Goal: Information Seeking & Learning: Find specific fact

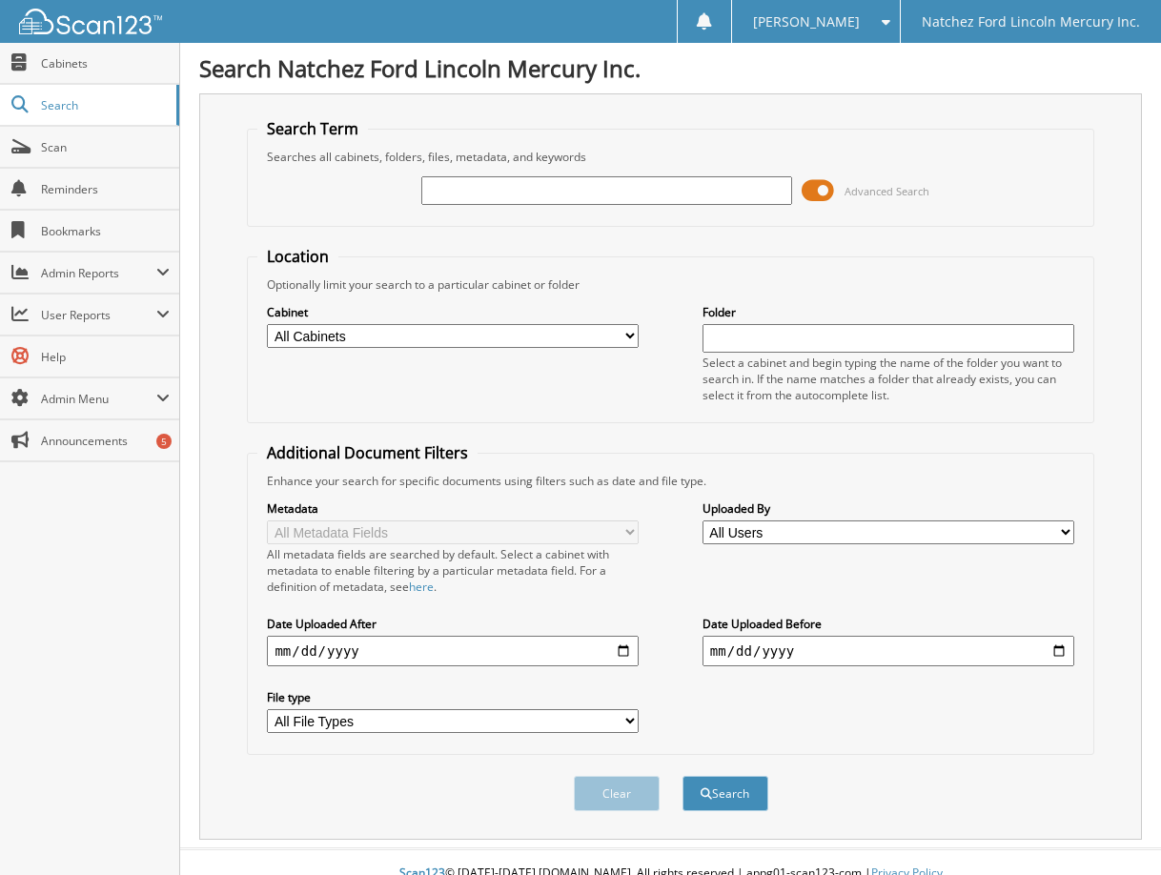
click at [567, 189] on input "text" at bounding box center [607, 190] width 372 height 29
type input "sbnl1879"
click at [682, 776] on button "Search" at bounding box center [725, 793] width 86 height 35
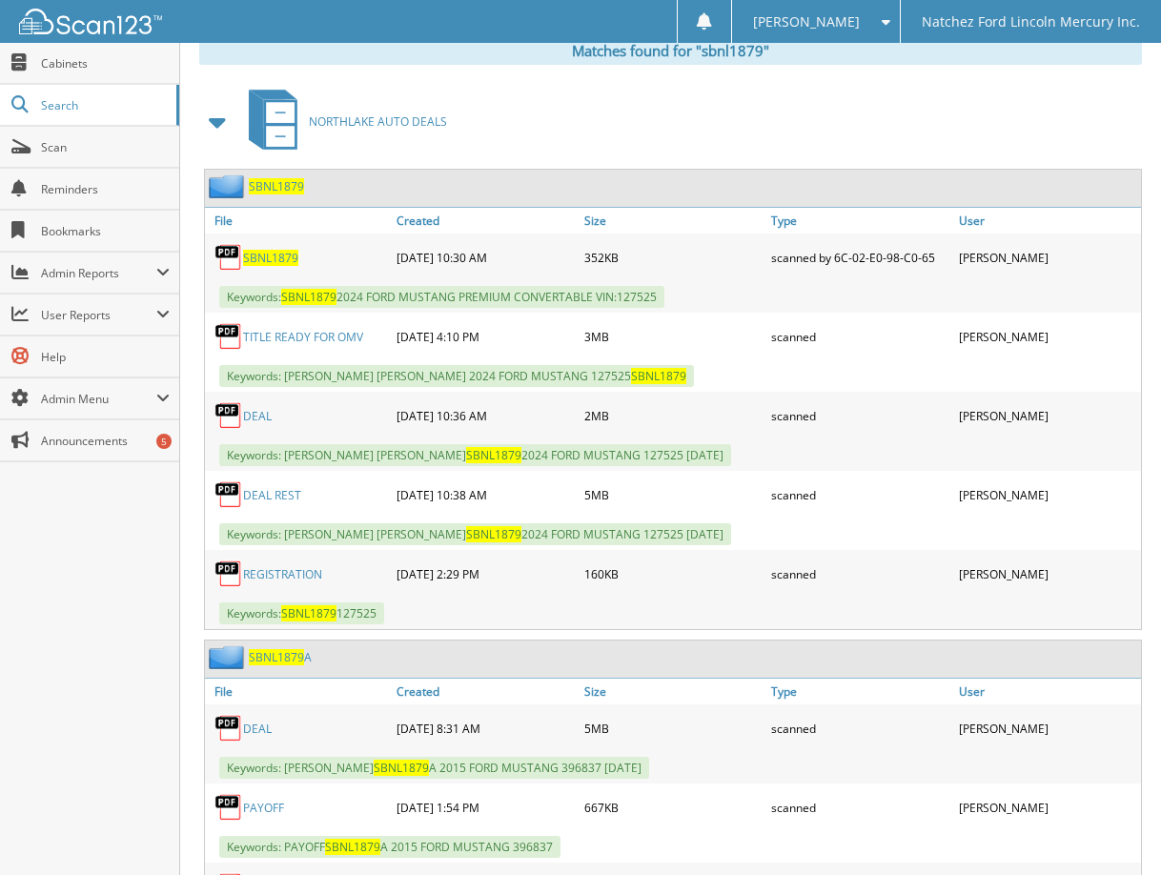
scroll to position [858, 0]
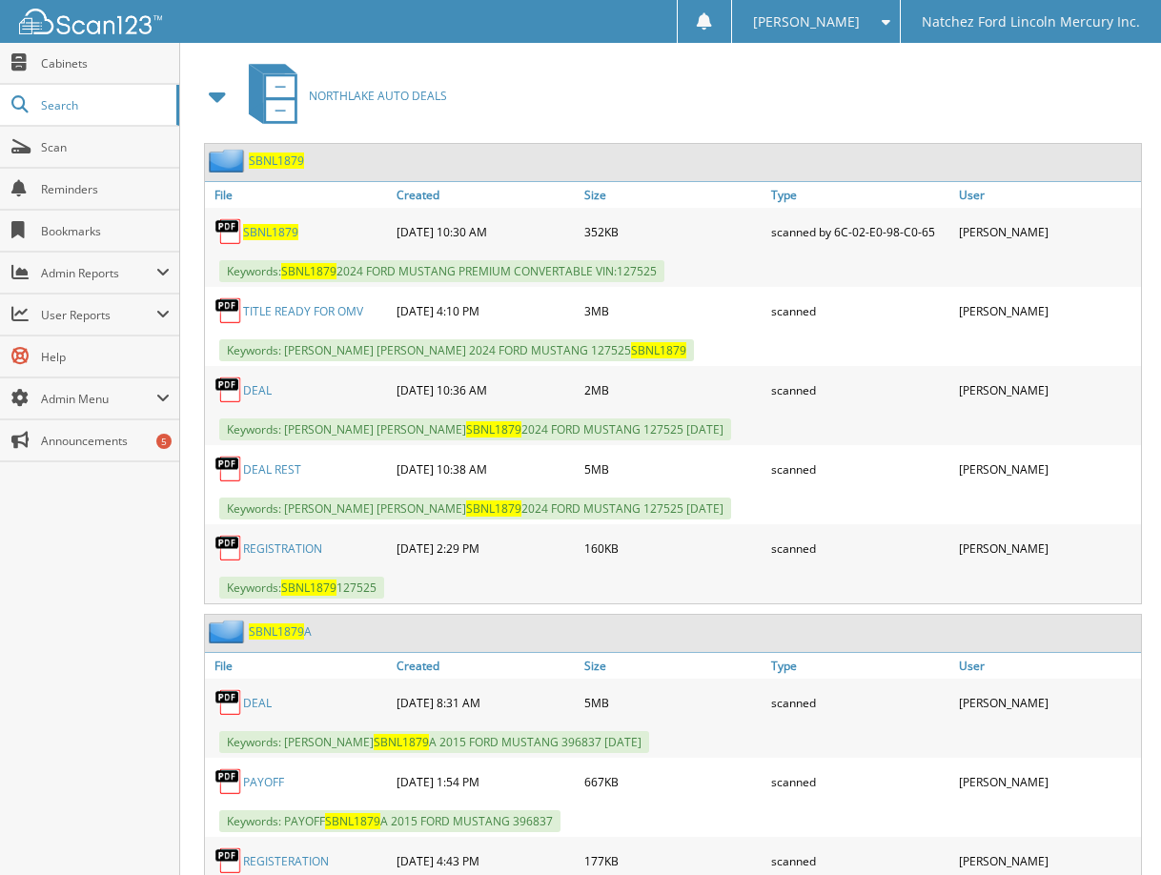
click at [270, 467] on link "DEAL REST" at bounding box center [272, 469] width 58 height 16
click at [263, 396] on link "DEAL" at bounding box center [257, 390] width 29 height 16
click at [266, 470] on link "DEAL REST" at bounding box center [272, 469] width 58 height 16
click at [259, 390] on link "DEAL" at bounding box center [257, 390] width 29 height 16
click at [262, 475] on link "DEAL REST" at bounding box center [272, 469] width 58 height 16
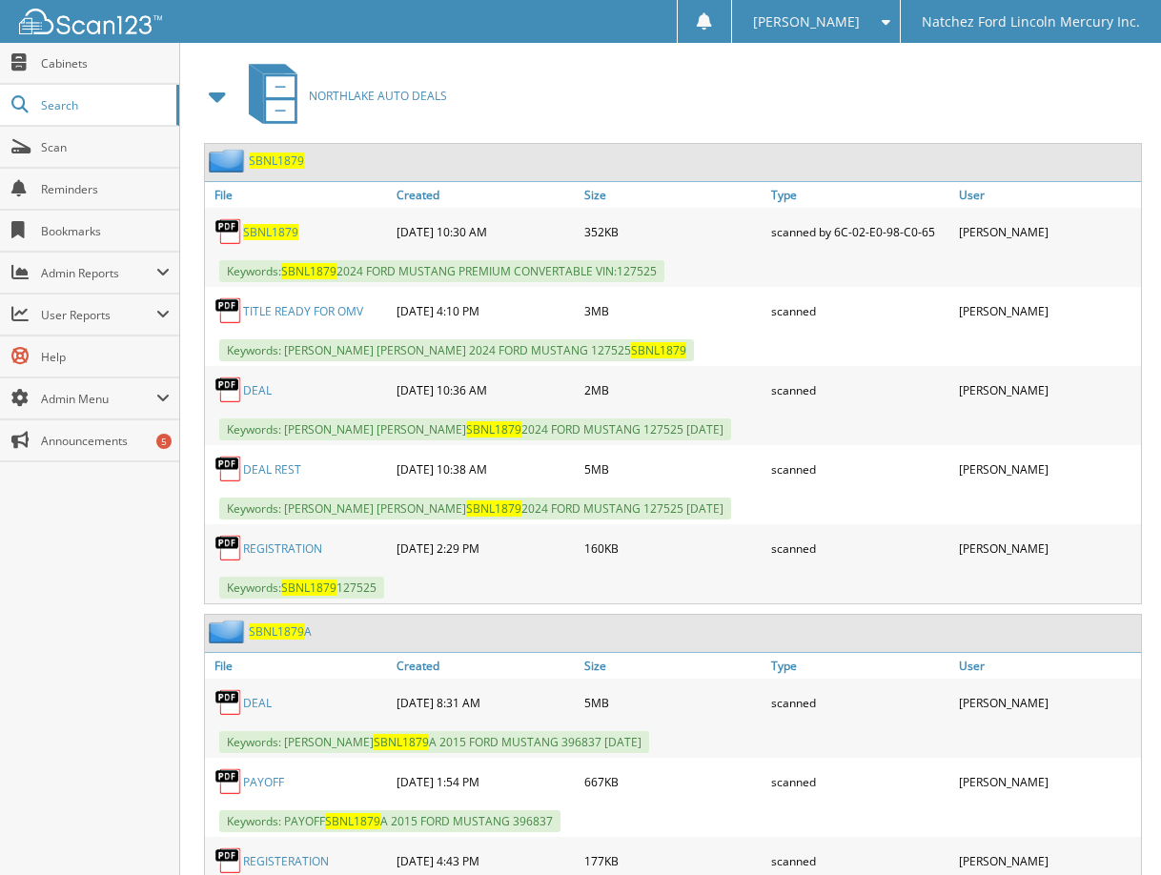
click at [264, 549] on link "REGISTRATION" at bounding box center [282, 548] width 79 height 16
click at [552, 92] on div "NORTHLAKE AUTO DEALS" at bounding box center [670, 95] width 943 height 75
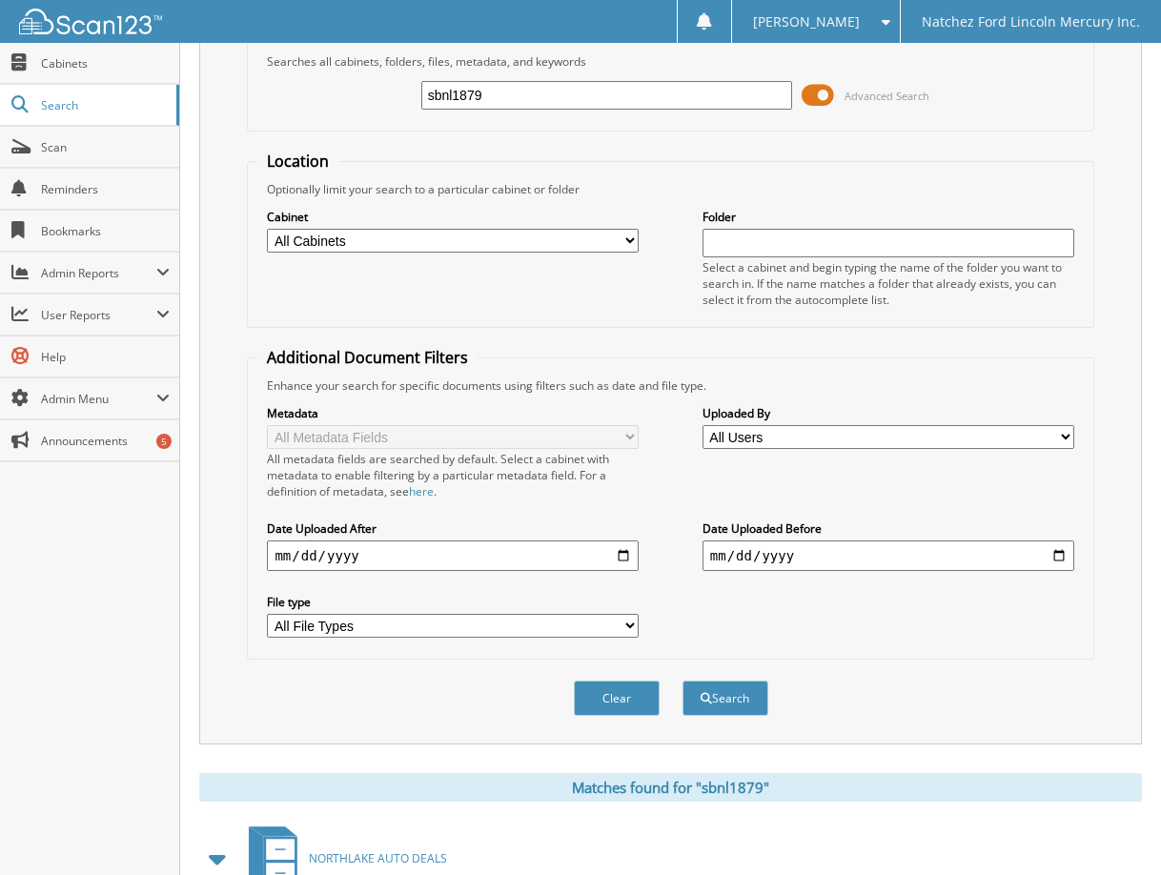
scroll to position [0, 0]
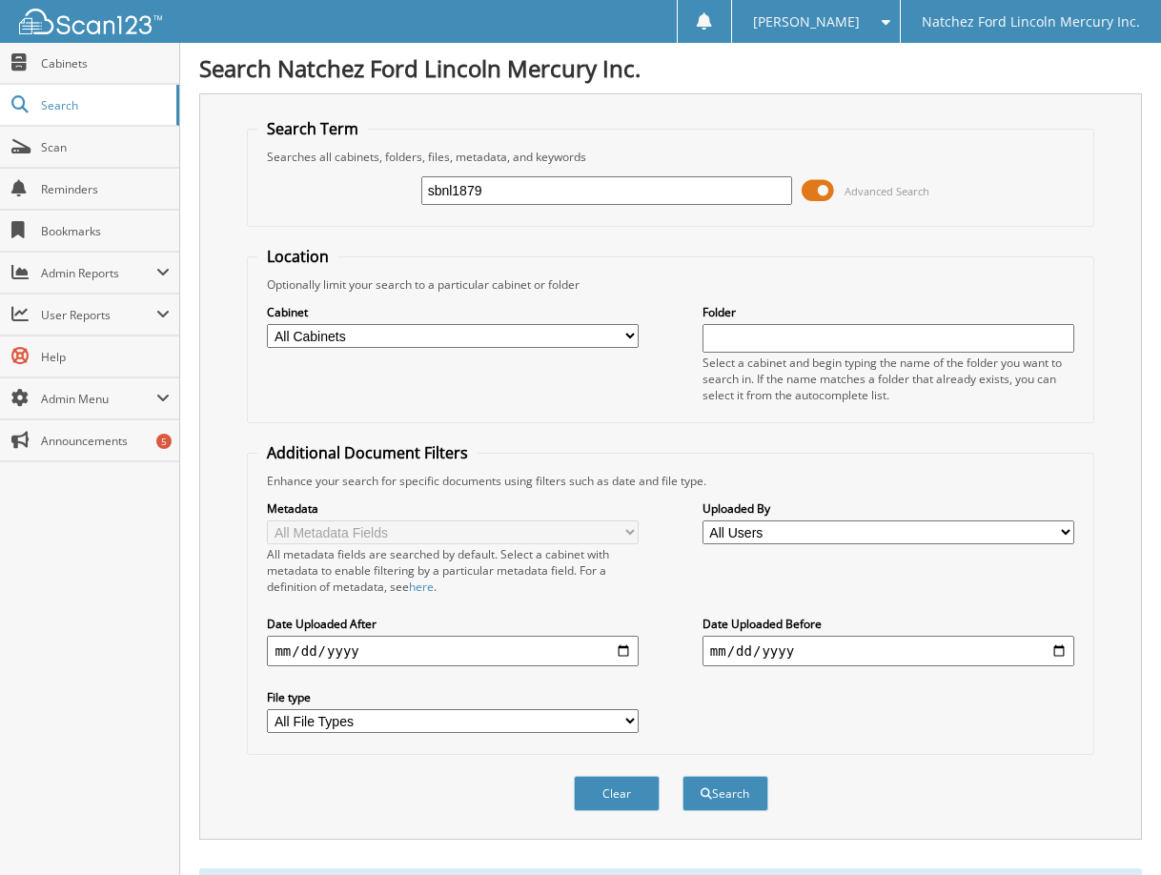
drag, startPoint x: 522, startPoint y: 192, endPoint x: 268, endPoint y: 179, distance: 254.8
click at [269, 180] on div "sbnl1879 Advanced Search" at bounding box center [669, 190] width 825 height 51
type input "p16154"
click at [682, 776] on button "Search" at bounding box center [725, 793] width 86 height 35
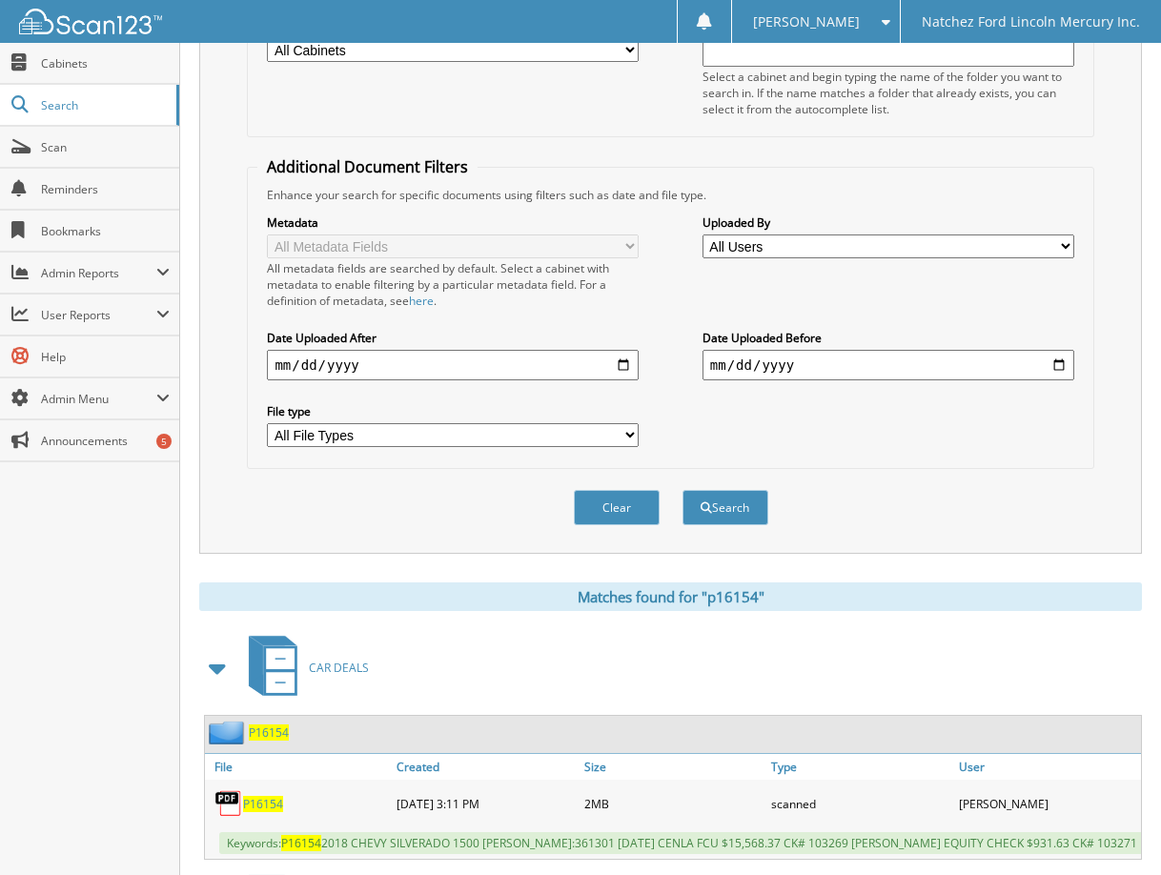
scroll to position [568, 0]
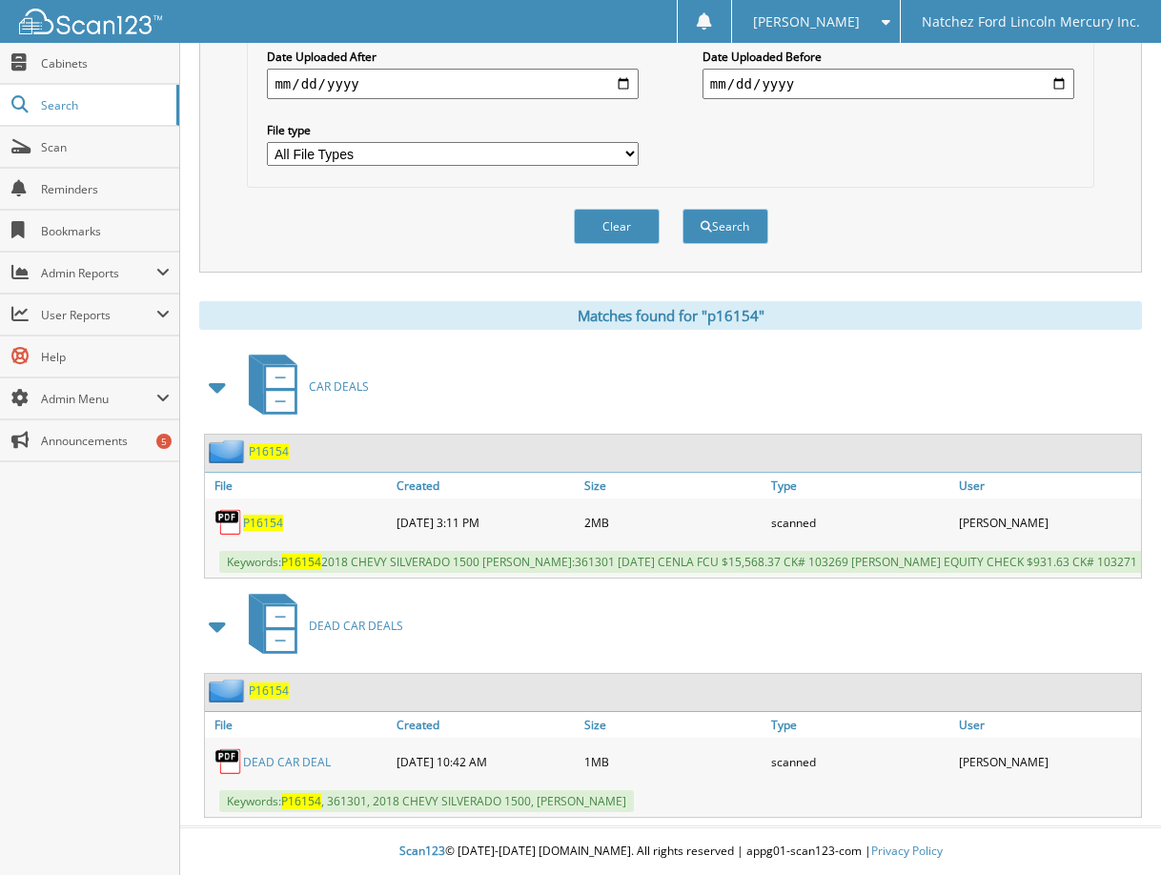
click at [263, 520] on span "P16154" at bounding box center [263, 523] width 40 height 16
click at [293, 766] on link "DEAD CAR DEAL" at bounding box center [287, 762] width 88 height 16
click at [265, 528] on span "P16154" at bounding box center [263, 523] width 40 height 16
